Goal: Task Accomplishment & Management: Use online tool/utility

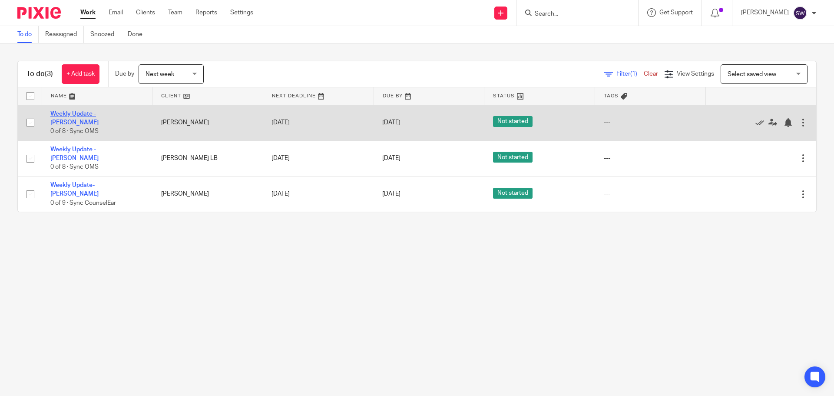
click at [99, 115] on link "Weekly Update - [PERSON_NAME]" at bounding box center [74, 118] width 48 height 15
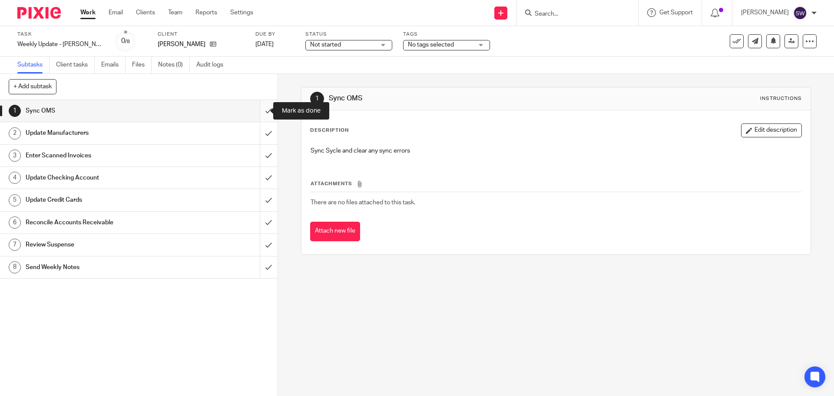
click at [260, 111] on input "submit" at bounding box center [139, 111] width 278 height 22
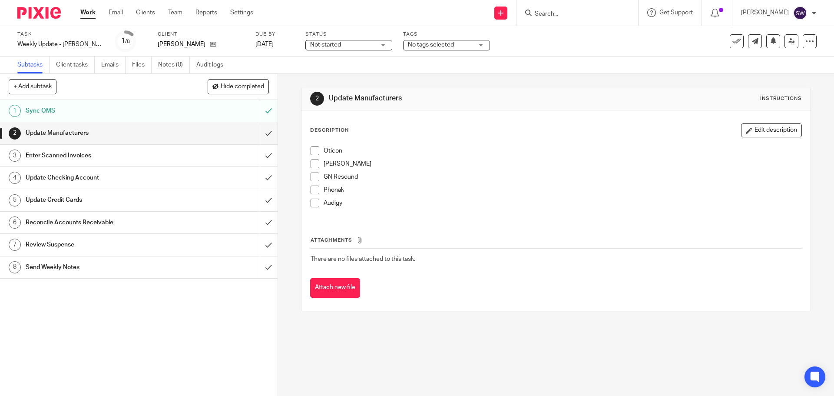
click at [311, 150] on span at bounding box center [315, 150] width 9 height 9
click at [311, 162] on span at bounding box center [315, 163] width 9 height 9
click at [311, 178] on span at bounding box center [315, 176] width 9 height 9
click at [314, 191] on span at bounding box center [315, 189] width 9 height 9
click at [313, 202] on span at bounding box center [315, 202] width 9 height 9
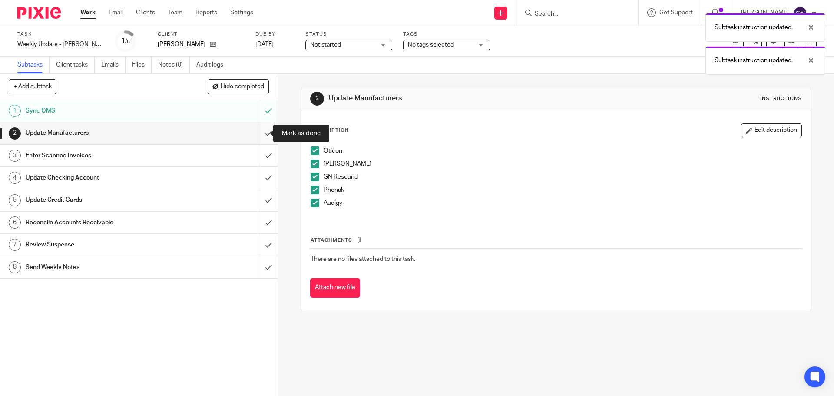
click at [258, 133] on input "submit" at bounding box center [139, 133] width 278 height 22
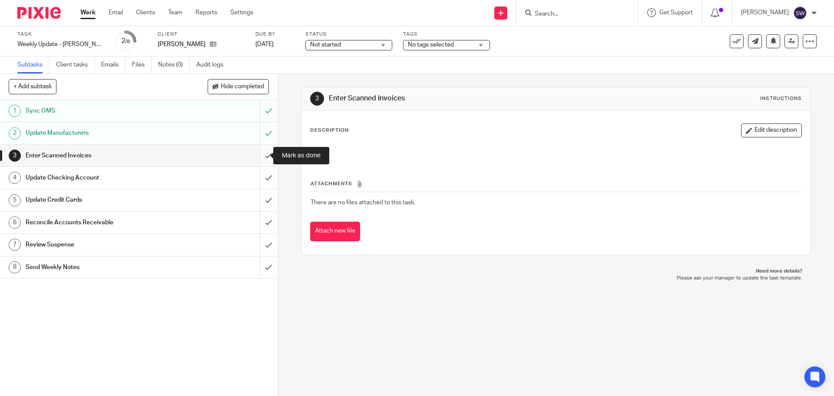
click at [263, 151] on input "submit" at bounding box center [139, 156] width 278 height 22
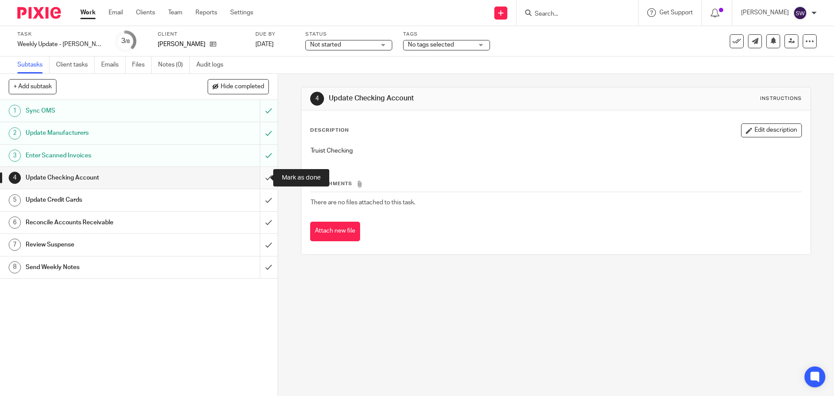
click at [261, 178] on input "submit" at bounding box center [139, 178] width 278 height 22
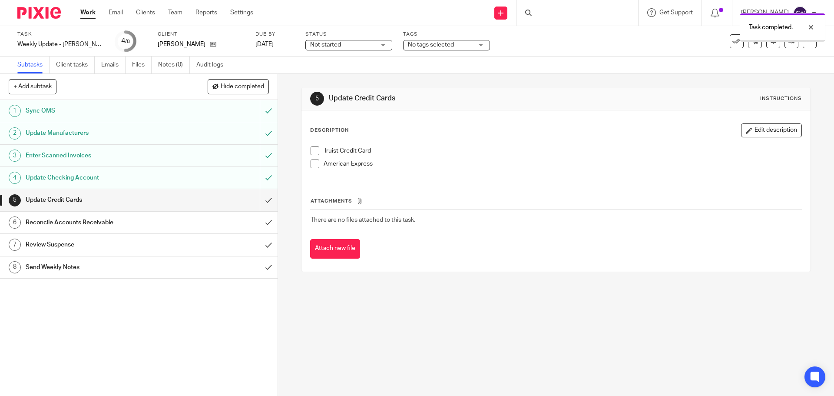
click at [312, 155] on span at bounding box center [315, 150] width 9 height 9
click at [311, 164] on span at bounding box center [315, 163] width 9 height 9
click at [261, 202] on input "submit" at bounding box center [139, 200] width 278 height 22
